Goal: Task Accomplishment & Management: Manage account settings

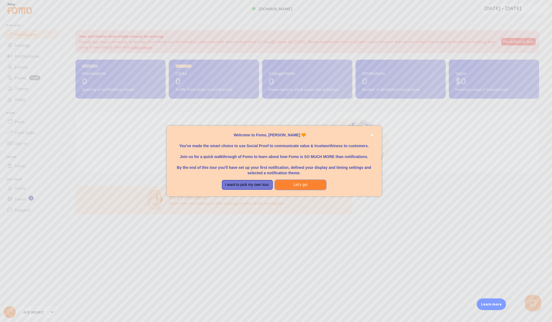
click at [294, 184] on button "Let's go!" at bounding box center [300, 185] width 51 height 10
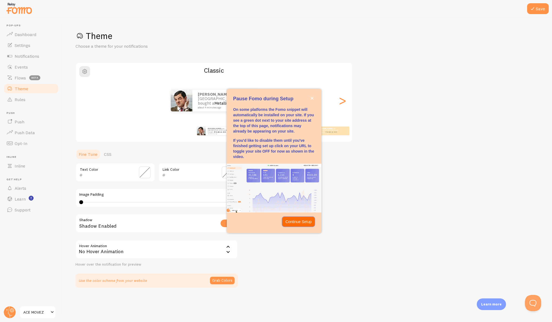
click at [306, 220] on p "Continue Setup" at bounding box center [299, 221] width 26 height 5
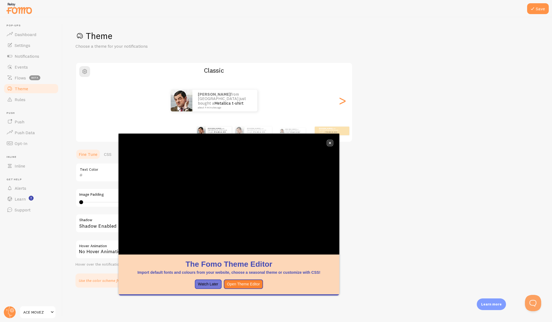
click at [329, 144] on icon "close," at bounding box center [330, 143] width 3 height 3
click at [86, 72] on span "button" at bounding box center [84, 71] width 6 height 6
click at [330, 141] on button "close," at bounding box center [330, 143] width 6 height 6
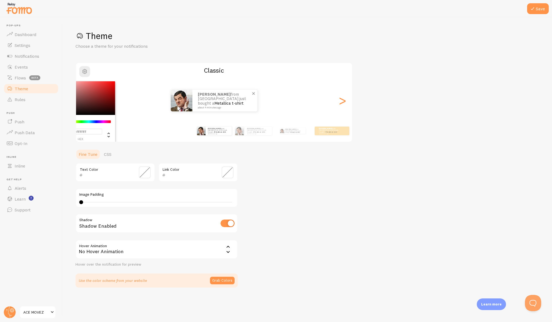
click at [196, 100] on div "Jake from United States just bought a Metallica t-shirt about 4 minutes ago" at bounding box center [224, 101] width 65 height 22
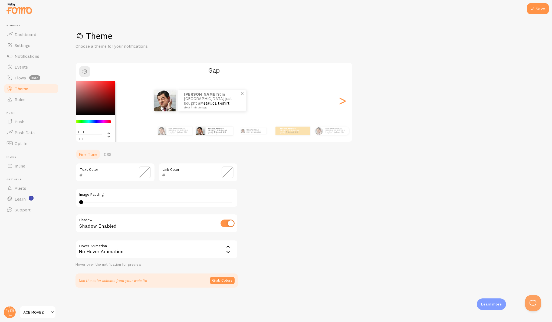
click at [184, 103] on p "Jake from United States just bought a Metallica t-shirt about 4 minutes ago" at bounding box center [212, 100] width 57 height 17
click at [261, 135] on div "Jake from United States just bought a Metallica t-shirt about 4 minutes ago" at bounding box center [253, 130] width 35 height 15
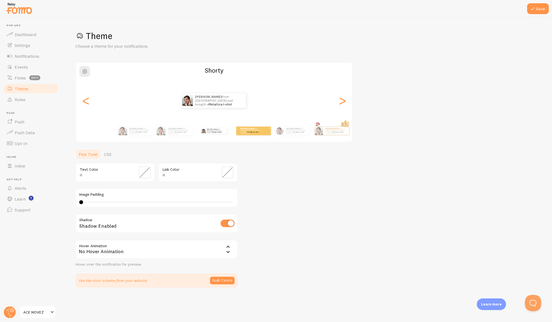
click at [267, 133] on div "Jake from United States just bought a Metallica t-shirt about 4 minutes ago" at bounding box center [253, 130] width 35 height 9
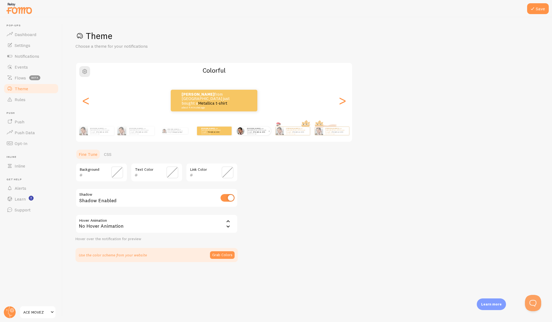
click at [284, 134] on img at bounding box center [279, 131] width 8 height 8
click at [341, 131] on link "Metallica t-shirt" at bounding box center [338, 132] width 12 height 2
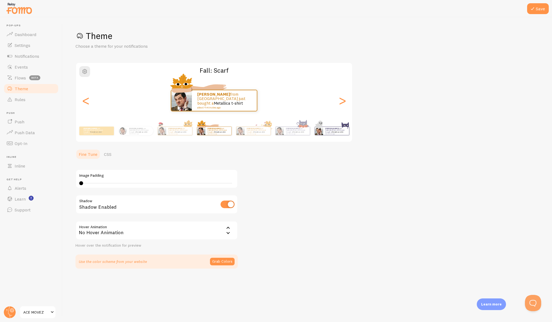
click at [334, 134] on div "Jake from United States just bought a Metallica t-shirt about 4 minutes ago" at bounding box center [336, 131] width 26 height 8
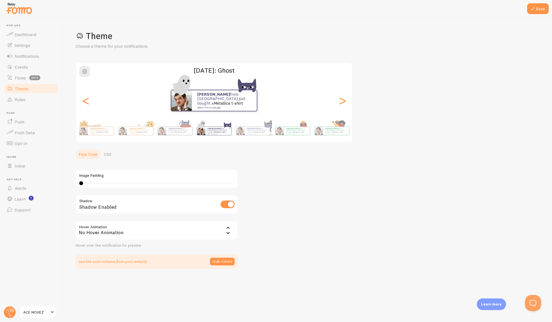
click at [216, 133] on small "about 4 minutes ago" at bounding box center [218, 133] width 21 height 1
click at [83, 103] on div "<" at bounding box center [86, 100] width 6 height 39
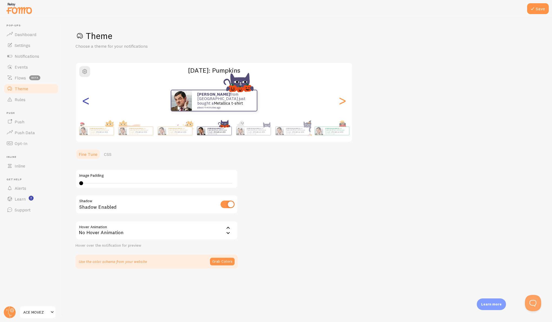
click at [83, 103] on div "<" at bounding box center [86, 100] width 6 height 39
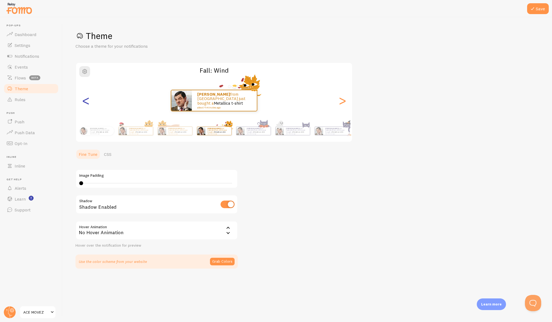
click at [83, 103] on div "<" at bounding box center [86, 100] width 6 height 39
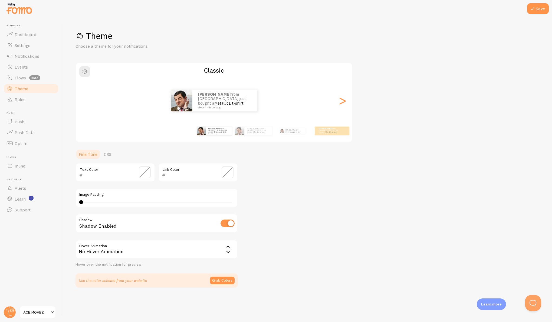
click at [83, 103] on div "<" at bounding box center [86, 100] width 6 height 39
click at [299, 135] on div "Jake from United States just bought a Metallica t-shirt about 4 minutes ago" at bounding box center [292, 130] width 35 height 15
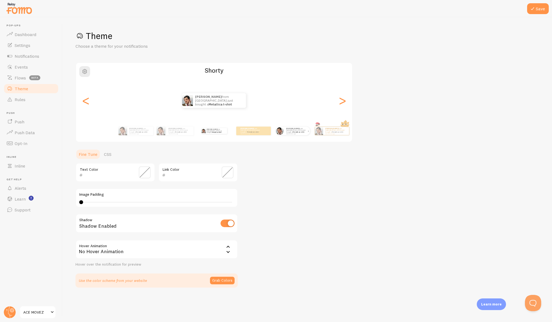
click at [285, 134] on div "Jake from United States just bought a Metallica t-shirt about 4 minutes ago" at bounding box center [297, 130] width 26 height 9
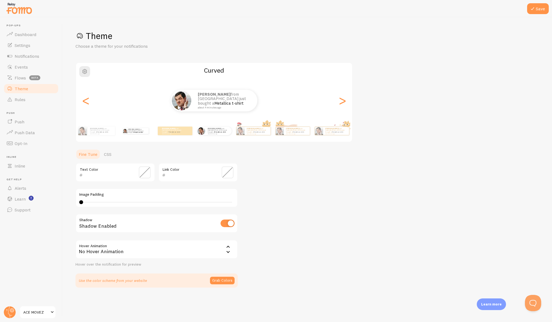
click at [136, 135] on div "Jake from United States just bought a Metallica t-shirt about 4 minutes ago" at bounding box center [135, 130] width 35 height 15
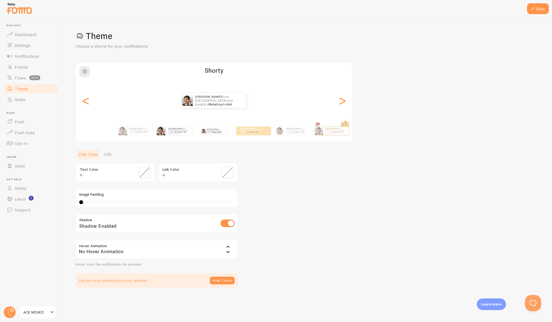
click at [170, 134] on div "Jake from United States just bought a Metallica t-shirt about 4 minutes ago" at bounding box center [179, 130] width 27 height 9
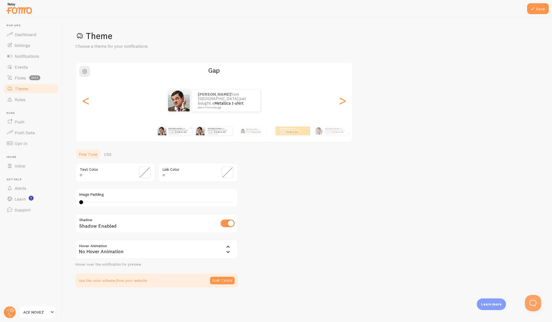
click at [176, 133] on div "Jake from United States just bought a Metallica t-shirt about 4 minutes ago" at bounding box center [179, 130] width 26 height 9
click at [292, 134] on div "Jake from United States just bought a Metallica t-shirt about 4 minutes ago" at bounding box center [292, 130] width 35 height 15
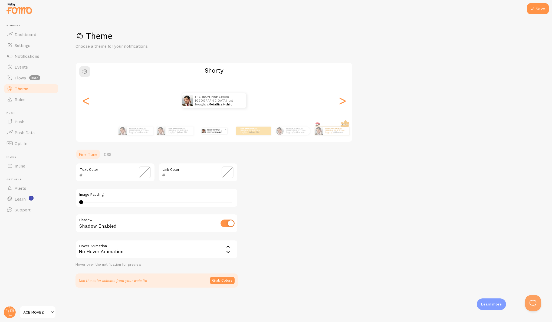
click at [225, 132] on p "Jake from United States just bought a Metallica t-shirt about 4 minutes ago" at bounding box center [216, 131] width 18 height 6
click at [220, 132] on link "Metallica t-shirt" at bounding box center [220, 132] width 12 height 2
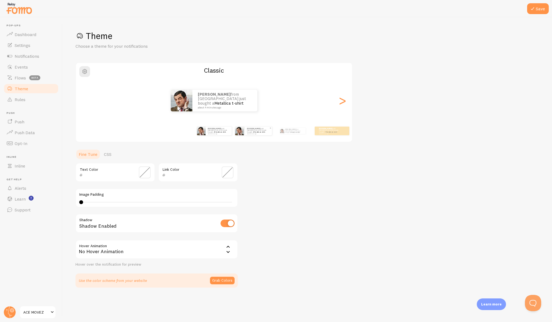
click at [259, 133] on small "about 4 minutes ago" at bounding box center [258, 133] width 22 height 1
click at [264, 133] on p "Jake from United States just bought a Metallica t-shirt about 4 minutes ago" at bounding box center [255, 131] width 18 height 6
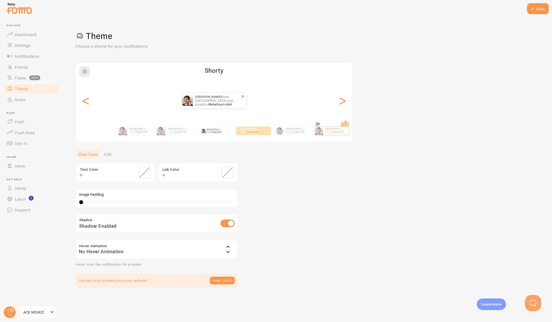
click at [226, 104] on link "Metallica t-shirt" at bounding box center [220, 104] width 23 height 4
click at [224, 102] on link "Metallica t-shirt" at bounding box center [220, 104] width 23 height 4
drag, startPoint x: 81, startPoint y: 203, endPoint x: 130, endPoint y: 202, distance: 49.0
click at [83, 202] on div at bounding box center [81, 202] width 4 height 4
type input "0"
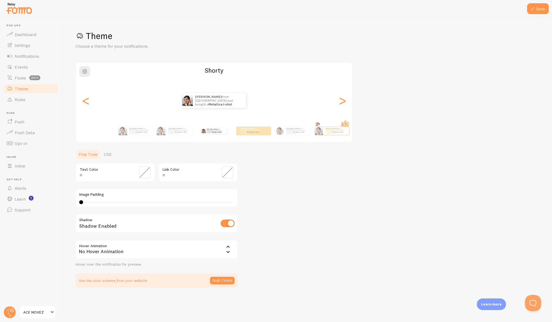
drag, startPoint x: 126, startPoint y: 202, endPoint x: 82, endPoint y: 208, distance: 44.5
click at [78, 204] on div "Image Padding 0" at bounding box center [157, 197] width 162 height 19
click at [227, 224] on input "checkbox" at bounding box center [228, 223] width 14 height 8
click at [224, 223] on input "checkbox" at bounding box center [228, 223] width 14 height 8
checkbox input "true"
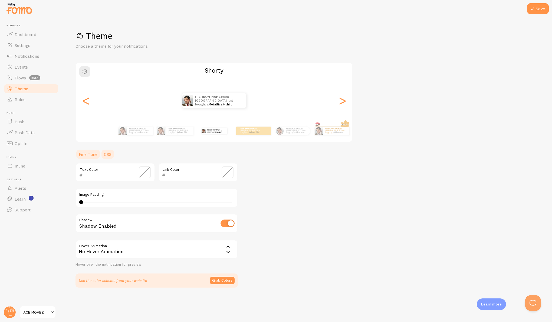
click at [107, 156] on link "CSS" at bounding box center [108, 154] width 14 height 11
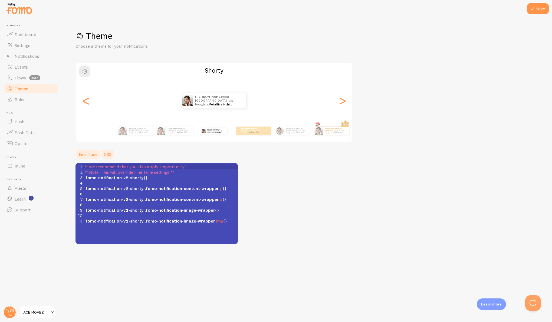
click at [91, 155] on link "Fine Tune" at bounding box center [88, 154] width 25 height 11
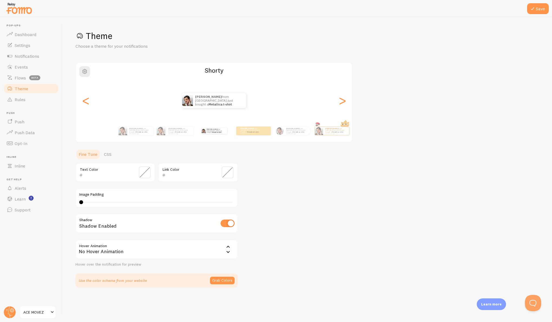
click at [115, 251] on div "No Hover Animation" at bounding box center [157, 249] width 162 height 19
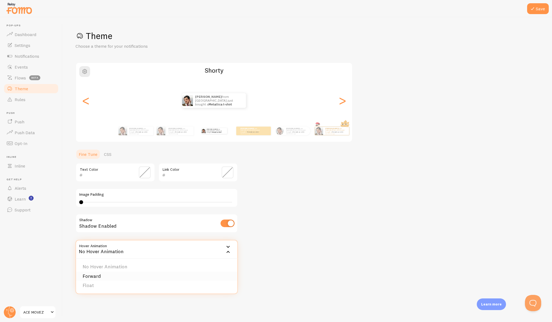
click at [101, 276] on li "Forward" at bounding box center [156, 275] width 161 height 9
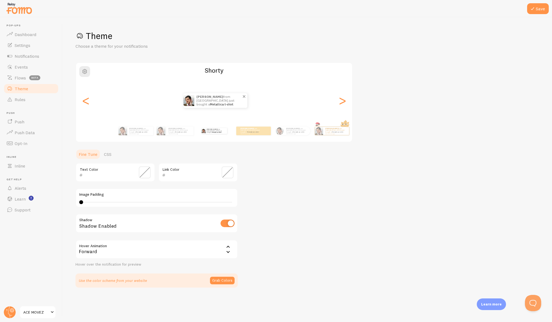
click at [215, 103] on link "Metallica t-shirt" at bounding box center [221, 104] width 23 height 4
click at [232, 281] on button "Grab Colors" at bounding box center [222, 280] width 25 height 8
click at [263, 210] on div "Theme Choose a theme for your notifications Shorty Jake from United States just…" at bounding box center [308, 157] width 464 height 255
click at [146, 174] on span at bounding box center [145, 172] width 12 height 12
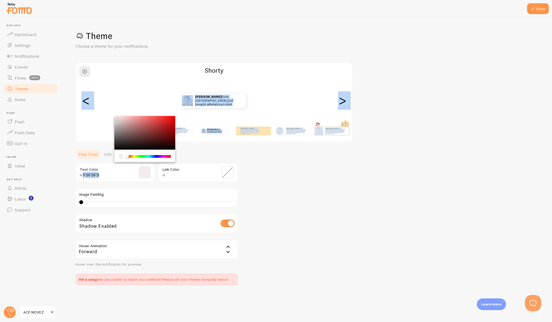
type input "FFFFFF"
drag, startPoint x: 131, startPoint y: 137, endPoint x: 109, endPoint y: 113, distance: 33.3
click at [109, 113] on div "Theme Choose a theme for your notifications Shorty Jake from United States just…" at bounding box center [308, 157] width 464 height 255
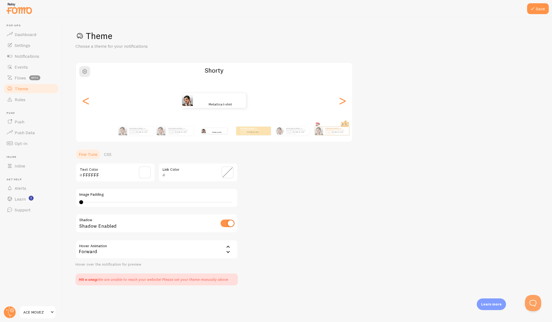
click at [138, 187] on div "FFFFFF Text Color Link Color Image Padding 0 Shadow Shadow Enabled Hover Animat…" at bounding box center [157, 215] width 162 height 104
click at [229, 175] on span at bounding box center [228, 172] width 12 height 12
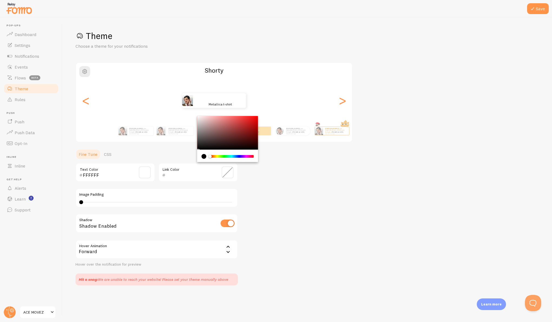
click at [242, 125] on div "Chrome color picker" at bounding box center [227, 133] width 61 height 34
type input "FF0000"
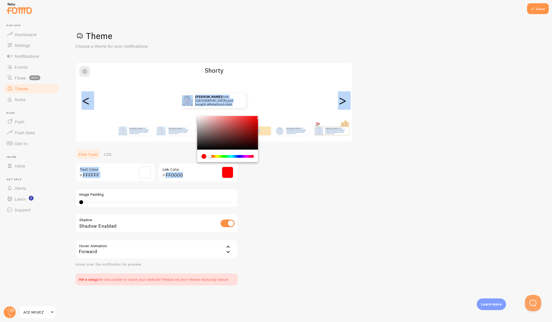
drag, startPoint x: 245, startPoint y: 125, endPoint x: 263, endPoint y: 113, distance: 21.9
click at [263, 113] on div "Theme Choose a theme for your notifications Shorty Jake from United States just…" at bounding box center [308, 157] width 464 height 255
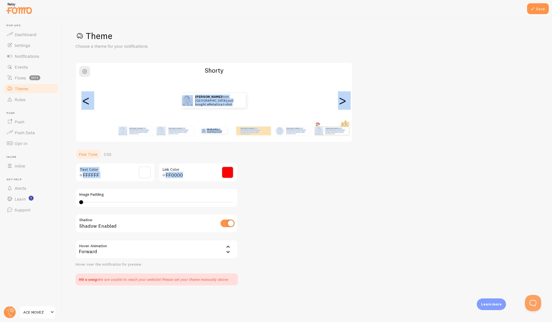
click at [225, 172] on span at bounding box center [228, 172] width 12 height 12
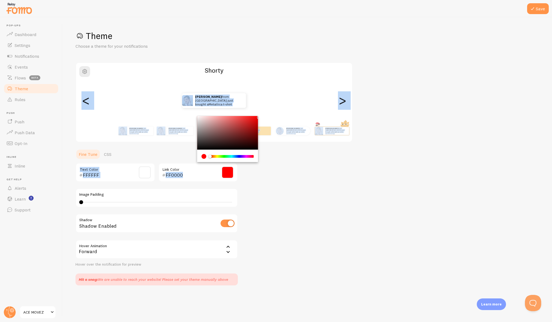
click at [282, 144] on div "Theme Choose a theme for your notifications Shorty Jake from United States just…" at bounding box center [308, 157] width 464 height 255
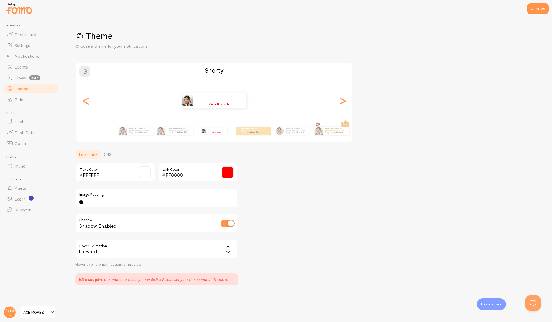
click at [271, 162] on div "Theme Choose a theme for your notifications Shorty Jake from United States just…" at bounding box center [308, 157] width 464 height 255
click at [87, 73] on span "button" at bounding box center [84, 71] width 6 height 6
click at [88, 101] on div "Chrome color picker" at bounding box center [84, 98] width 61 height 34
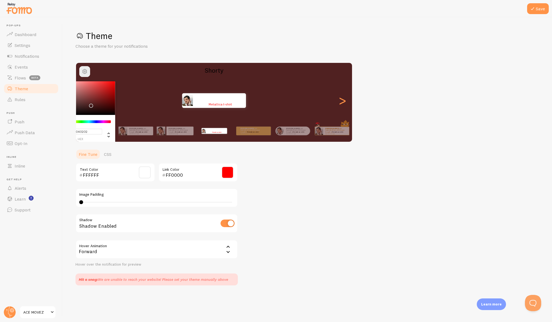
type input "#000000"
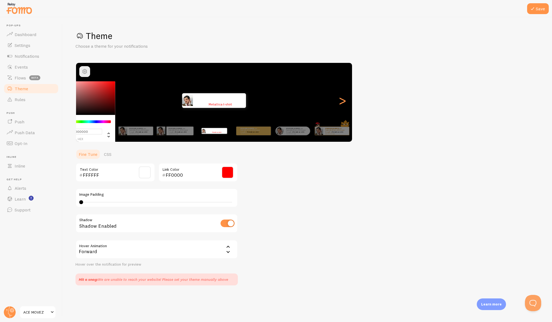
drag, startPoint x: 90, startPoint y: 103, endPoint x: 88, endPoint y: 115, distance: 12.6
click at [88, 115] on div "#000000 hex 0 r 0 g 0 b 0 h 0% s 0% l" at bounding box center [84, 112] width 61 height 63
click at [261, 160] on div "Theme Choose a theme for your notifications #000000 hex 0 r 0 g 0 b 0 h 0% s 0%…" at bounding box center [308, 157] width 464 height 255
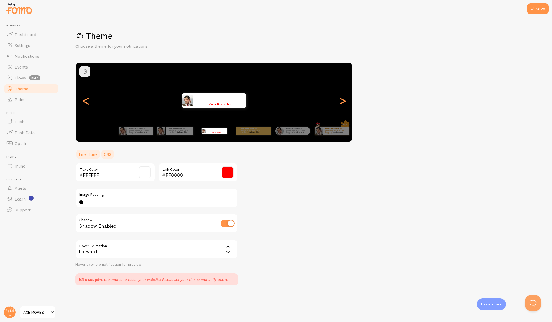
click at [109, 154] on link "CSS" at bounding box center [108, 154] width 14 height 11
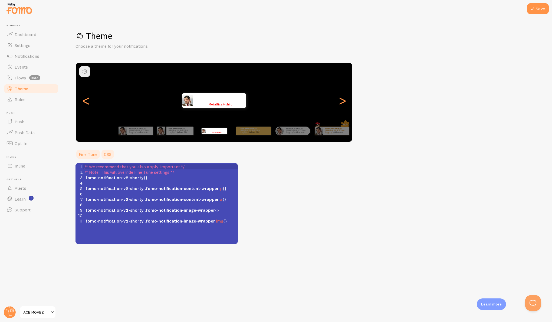
click at [92, 153] on link "Fine Tune" at bounding box center [88, 154] width 25 height 11
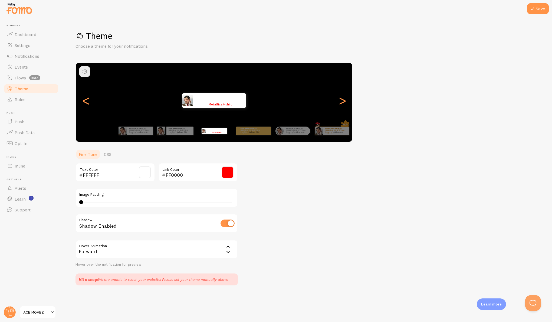
click at [53, 311] on span at bounding box center [52, 312] width 6 height 6
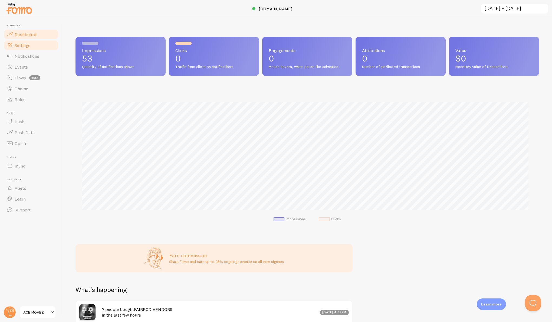
click at [40, 41] on link "Settings" at bounding box center [31, 45] width 56 height 11
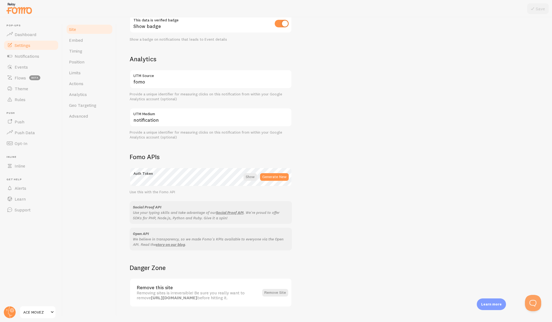
scroll to position [189, 0]
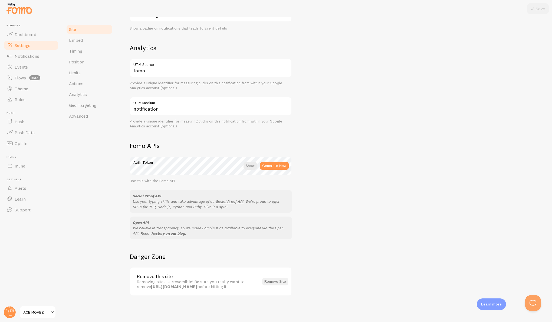
click at [272, 280] on button "Remove Site" at bounding box center [275, 281] width 26 height 8
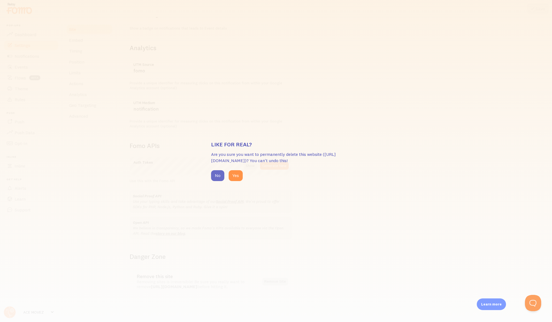
click at [216, 177] on button "No" at bounding box center [217, 175] width 13 height 11
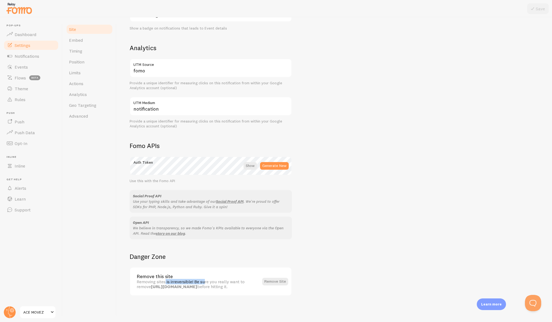
drag, startPoint x: 140, startPoint y: 280, endPoint x: 183, endPoint y: 282, distance: 43.3
click at [183, 282] on div "Removing sites is irreversible! Be sure you really want to remove https://acemo…" at bounding box center [198, 284] width 122 height 10
click at [36, 318] on header "Pop-ups Dashboard Settings Notifications Events Flows beta Theme Rules Push Pus…" at bounding box center [31, 169] width 62 height 304
click at [37, 313] on span "ACE MOVEZ" at bounding box center [36, 312] width 26 height 6
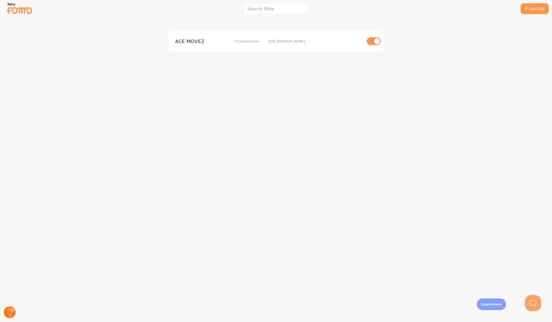
click at [9, 311] on circle at bounding box center [10, 312] width 12 height 12
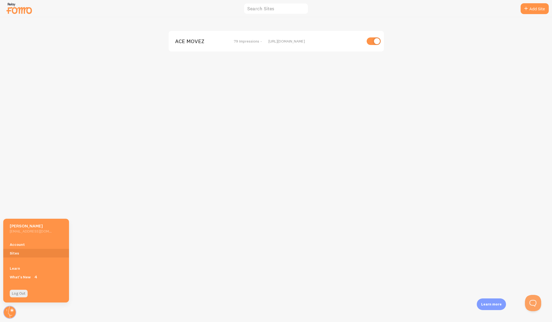
drag, startPoint x: 117, startPoint y: 199, endPoint x: 92, endPoint y: 77, distance: 124.4
click at [117, 178] on div "ACE MOVEZ 79 Impressions - https://acemovez.com" at bounding box center [276, 169] width 552 height 304
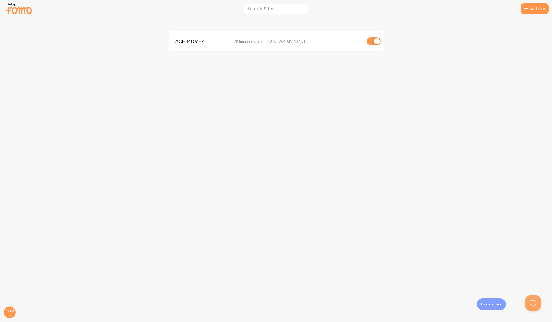
click at [21, 1] on div at bounding box center [19, 8] width 27 height 16
click at [18, 13] on img at bounding box center [19, 8] width 27 height 14
click at [17, 17] on div "ACE MOVEZ 79 Impressions - https://acemovez.com" at bounding box center [276, 169] width 552 height 304
click at [16, 13] on img at bounding box center [19, 8] width 27 height 14
click at [19, 13] on img at bounding box center [19, 8] width 27 height 14
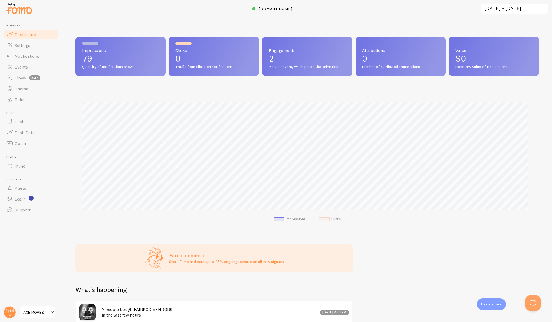
scroll to position [142, 460]
click at [38, 37] on link "Dashboard" at bounding box center [31, 34] width 56 height 11
click at [38, 41] on link "Settings" at bounding box center [31, 45] width 56 height 11
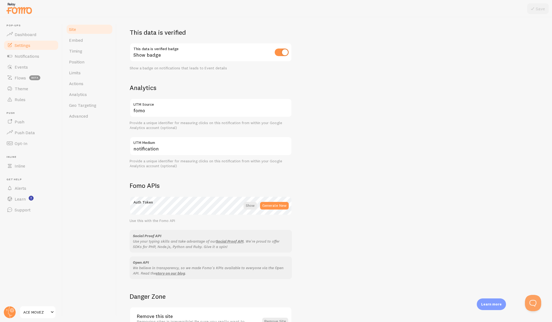
scroll to position [189, 0]
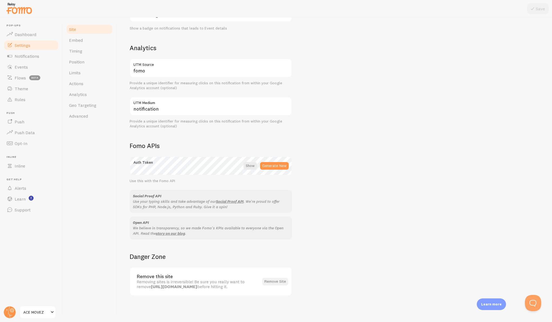
click at [274, 284] on button "Remove Site" at bounding box center [275, 281] width 26 height 8
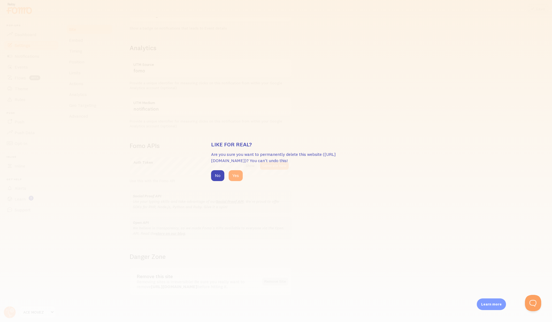
click at [235, 178] on button "Yes" at bounding box center [236, 175] width 14 height 11
